Goal: Information Seeking & Learning: Learn about a topic

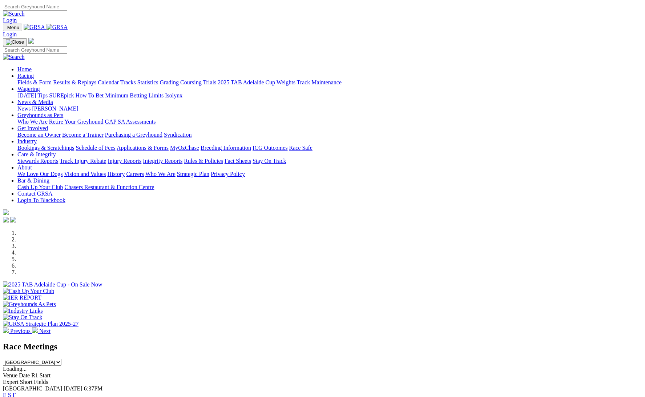
scroll to position [83, 0]
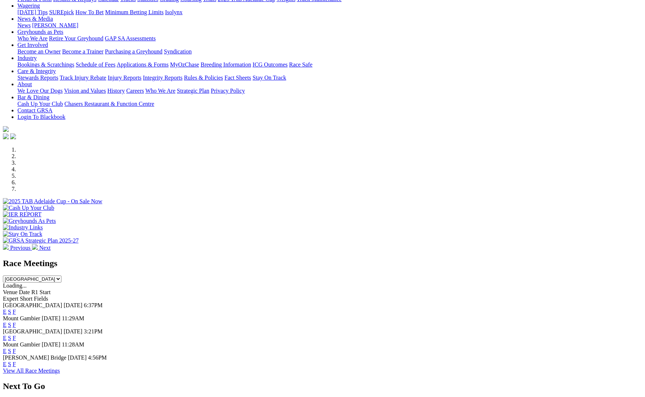
click at [16, 309] on link "F" at bounding box center [14, 312] width 3 height 6
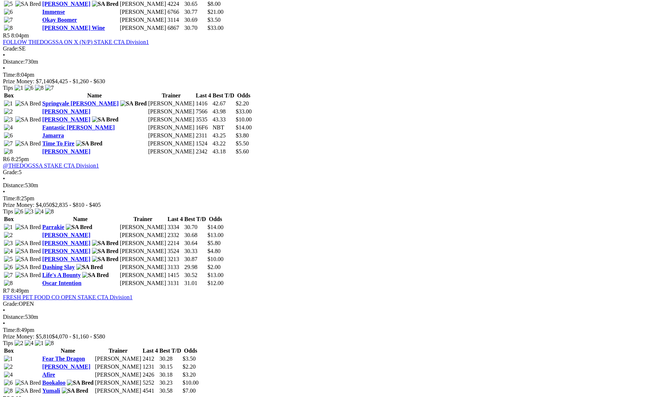
scroll to position [865, 0]
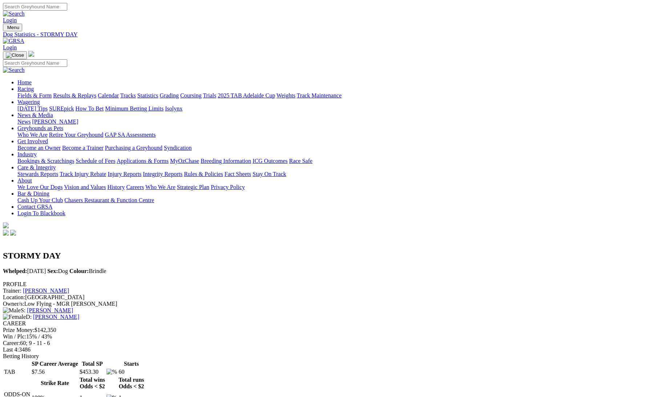
click at [69, 287] on link "[PERSON_NAME]" at bounding box center [46, 290] width 46 height 6
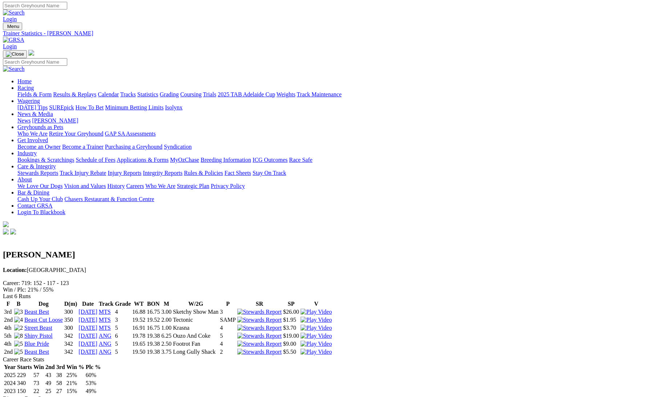
scroll to position [3, 0]
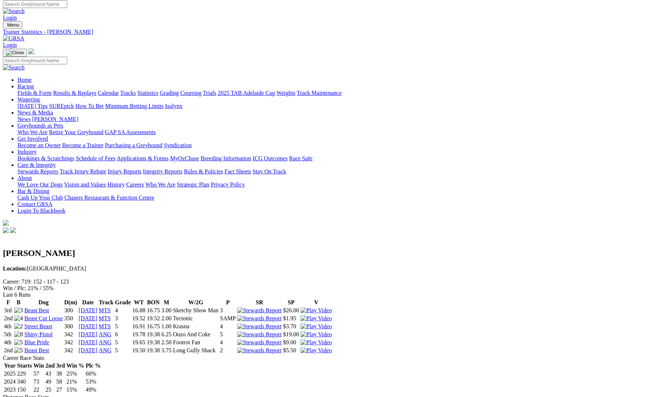
click at [97, 331] on link "18 Aug 25" at bounding box center [88, 334] width 19 height 6
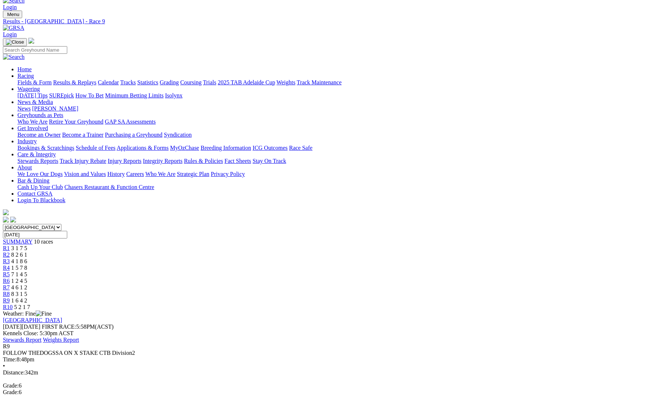
scroll to position [16, 0]
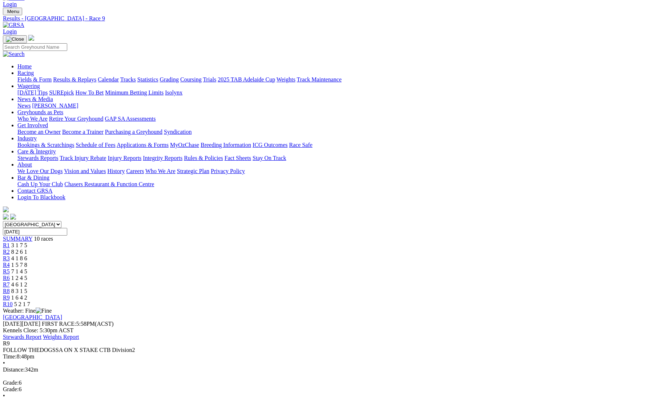
click at [24, 22] on img at bounding box center [13, 25] width 21 height 7
